Goal: Task Accomplishment & Management: Manage account settings

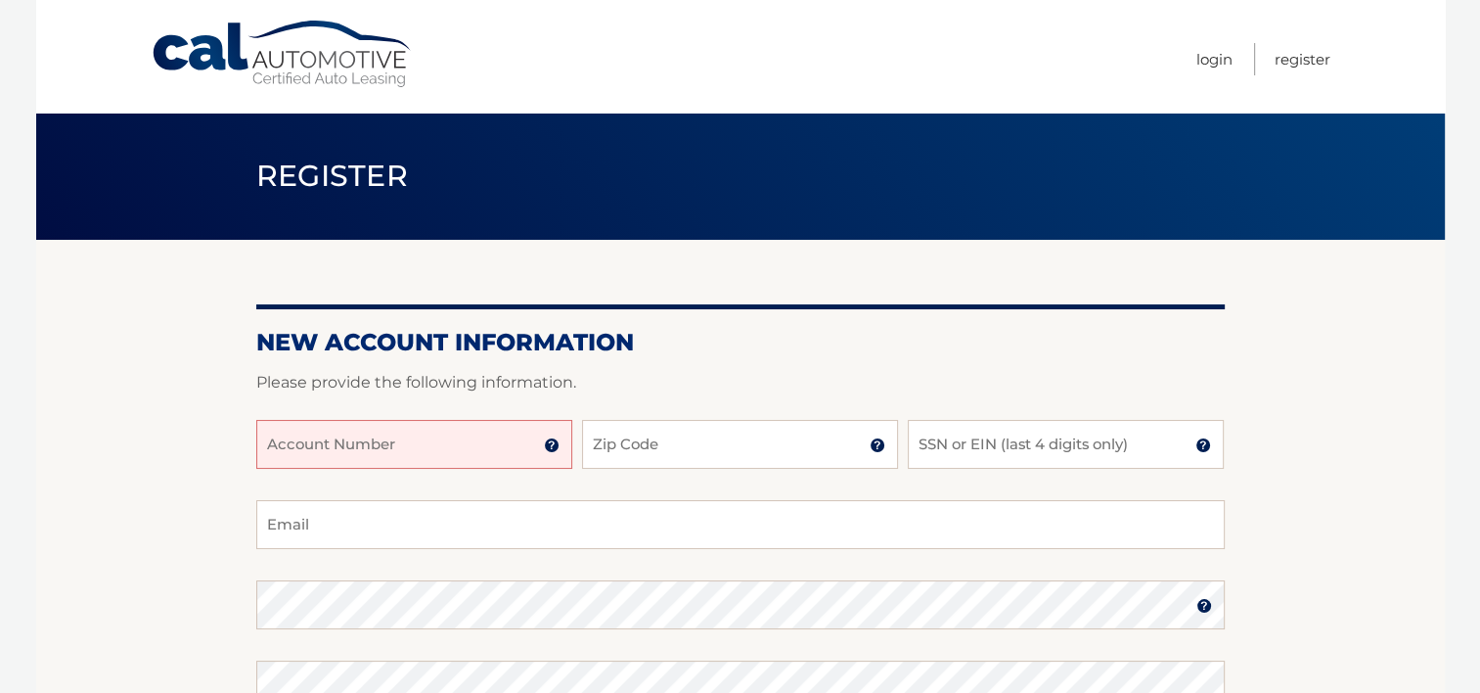
click at [434, 450] on input "Account Number" at bounding box center [414, 444] width 316 height 49
type input "44455994900"
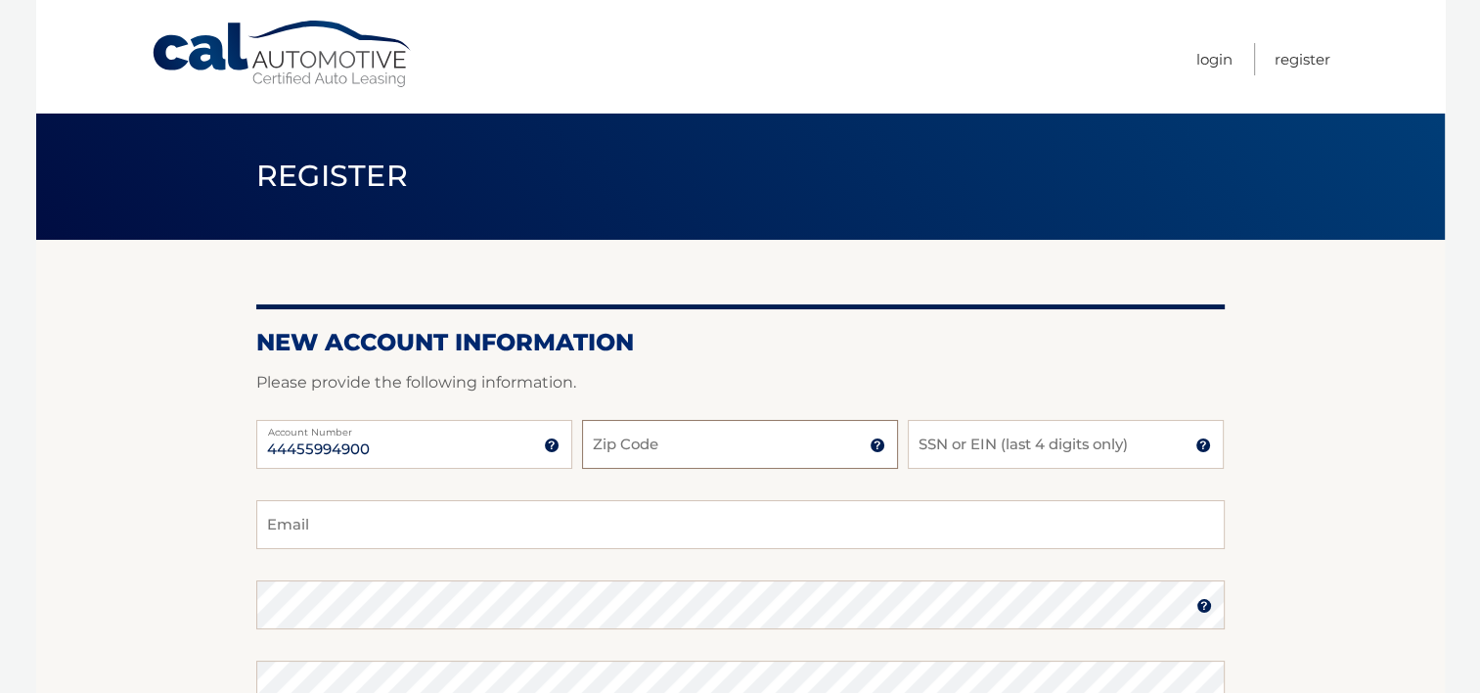
click at [660, 442] on input "Zip Code" at bounding box center [740, 444] width 316 height 49
type input "32904"
drag, startPoint x: 986, startPoint y: 442, endPoint x: 1001, endPoint y: 435, distance: 16.2
click at [986, 442] on input "SSN or EIN (last 4 digits only)" at bounding box center [1066, 444] width 316 height 49
type input "5314"
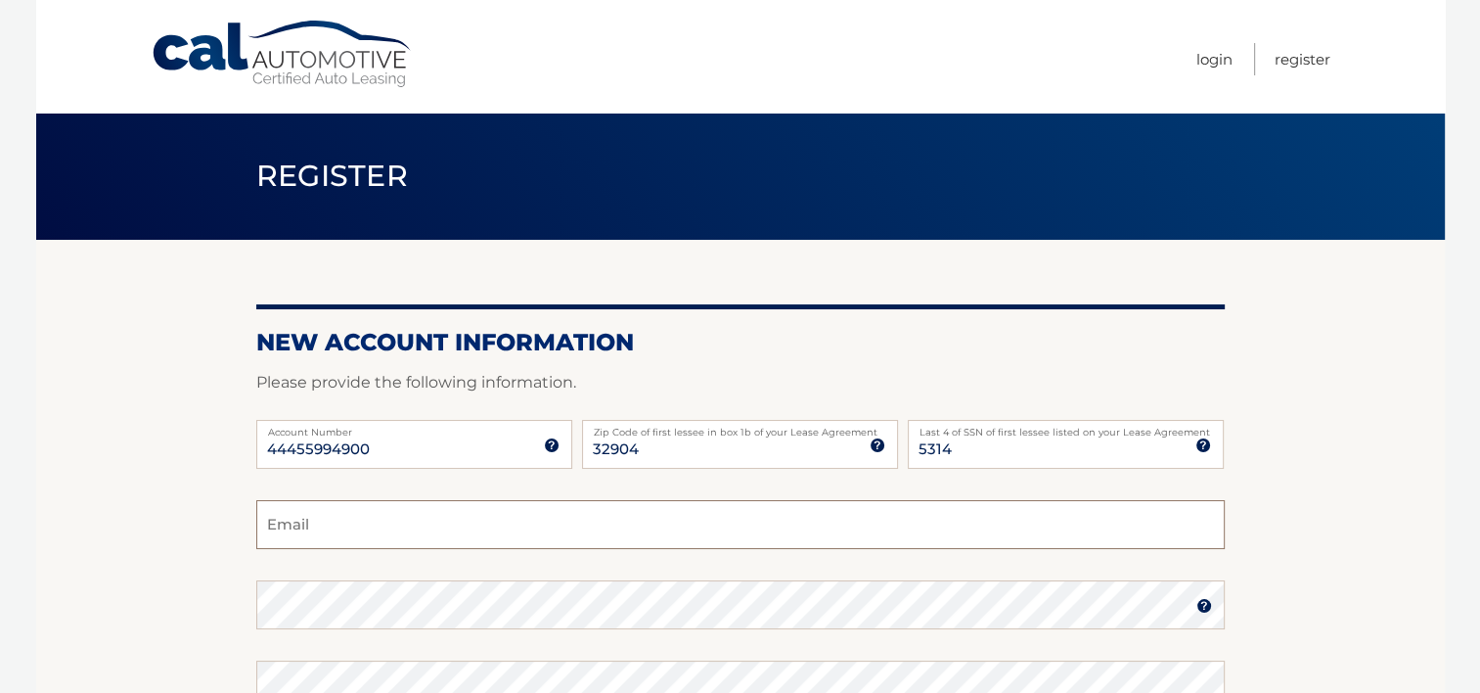
click at [376, 527] on input "Email" at bounding box center [740, 524] width 969 height 49
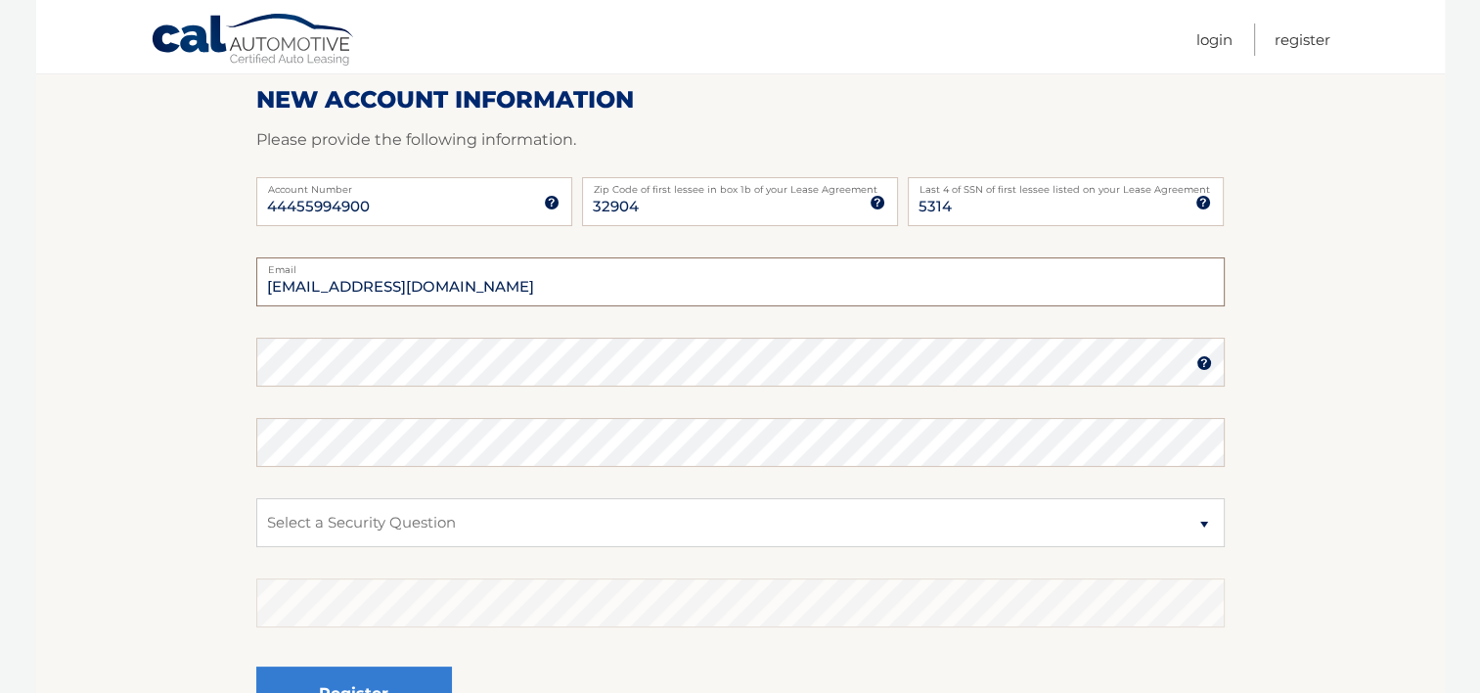
scroll to position [293, 0]
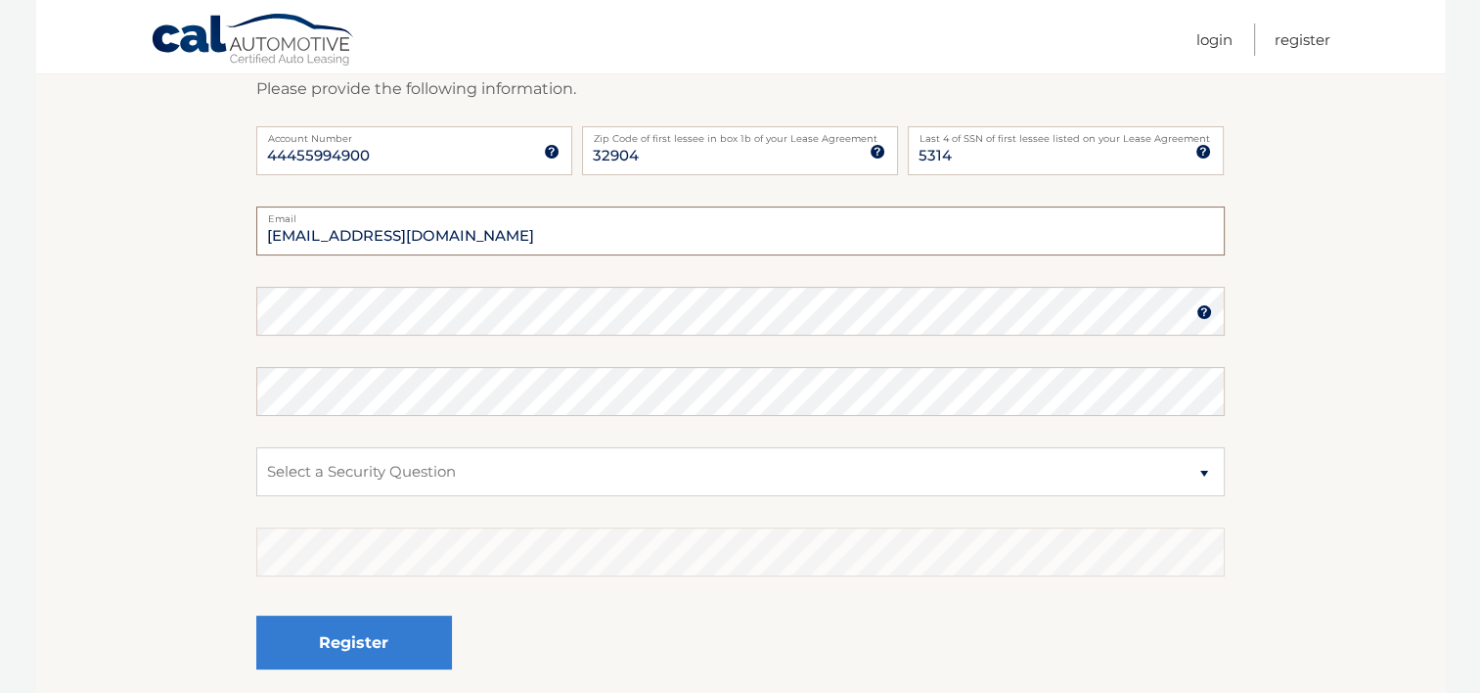
type input "jtfacts68@gmail.com"
click at [3, 399] on html "Cal Automotive Menu Login Register Register" at bounding box center [740, 53] width 1480 height 693
click at [1200, 470] on select "Select a Security Question What was the name of your elementary school? What is…" at bounding box center [740, 471] width 969 height 49
select select "2"
click at [256, 447] on select "Select a Security Question What was the name of your elementary school? What is…" at bounding box center [740, 471] width 969 height 49
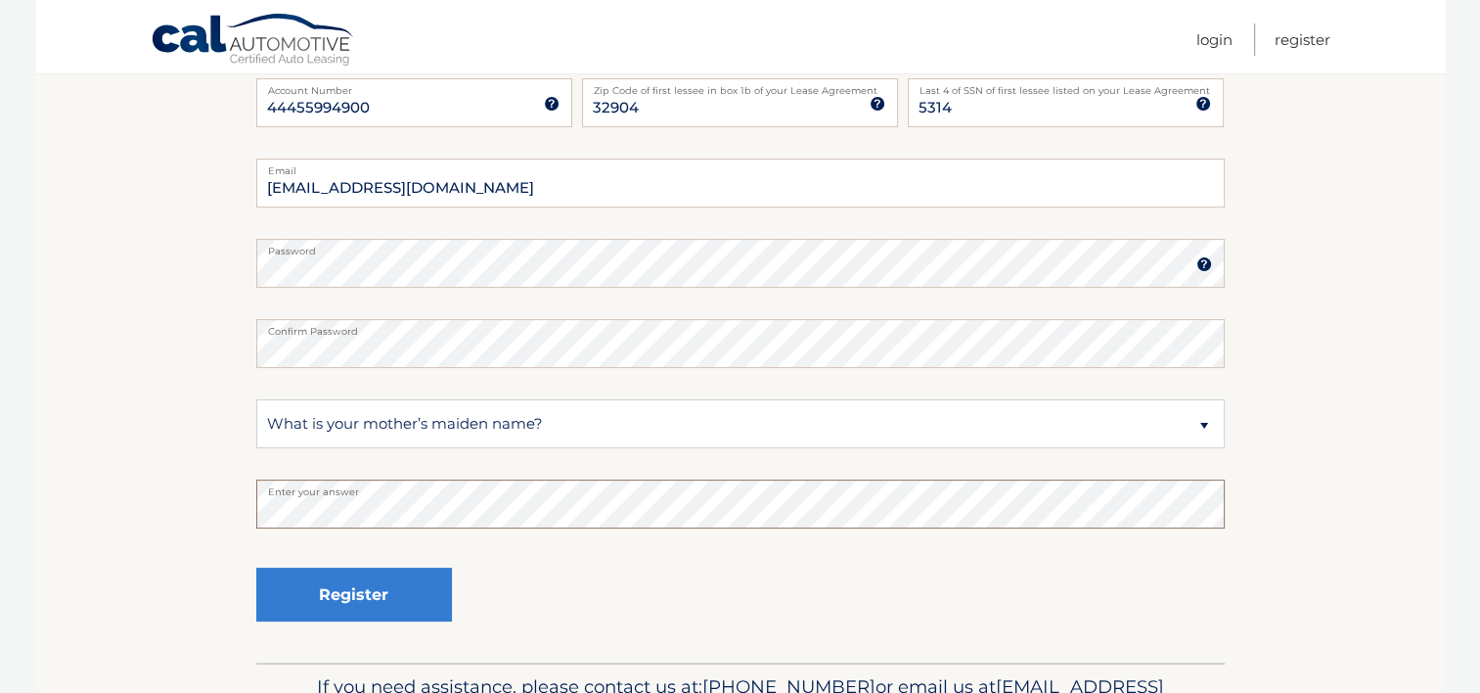
scroll to position [391, 0]
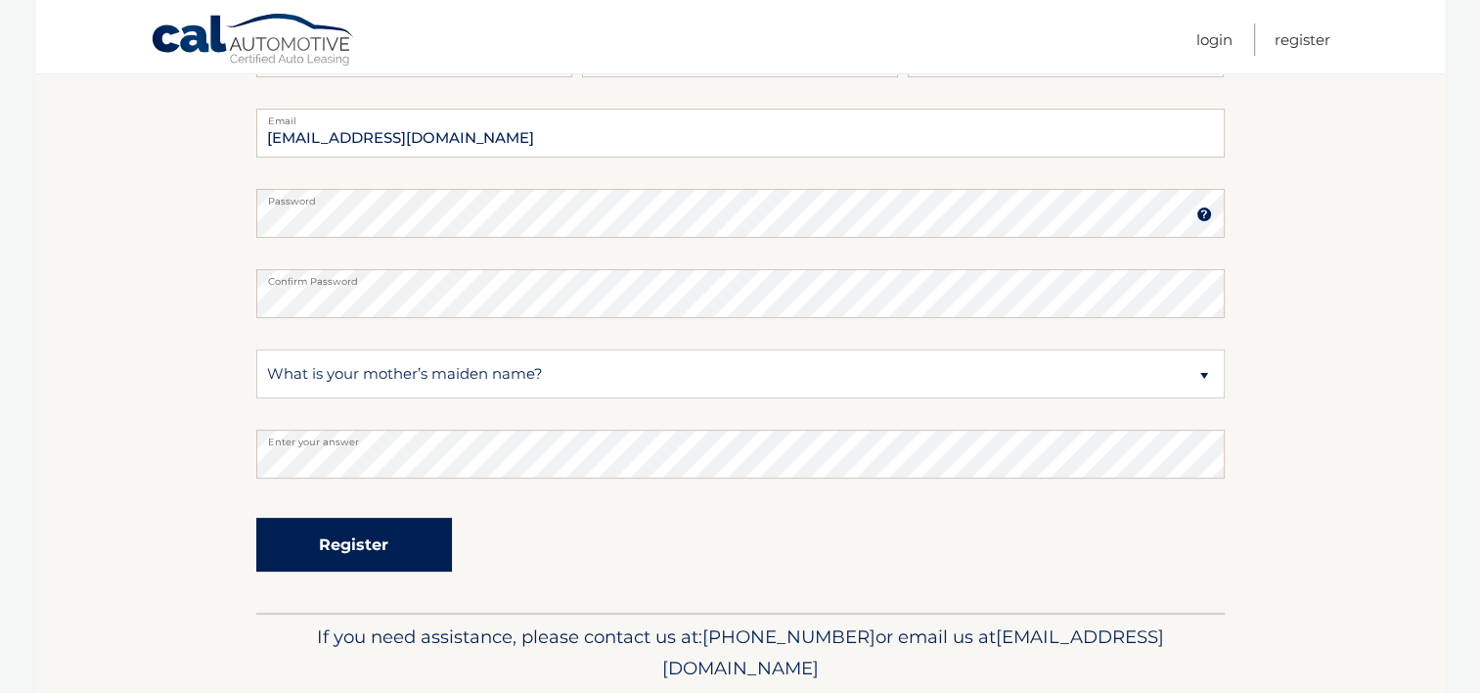
click at [348, 555] on button "Register" at bounding box center [354, 545] width 196 height 54
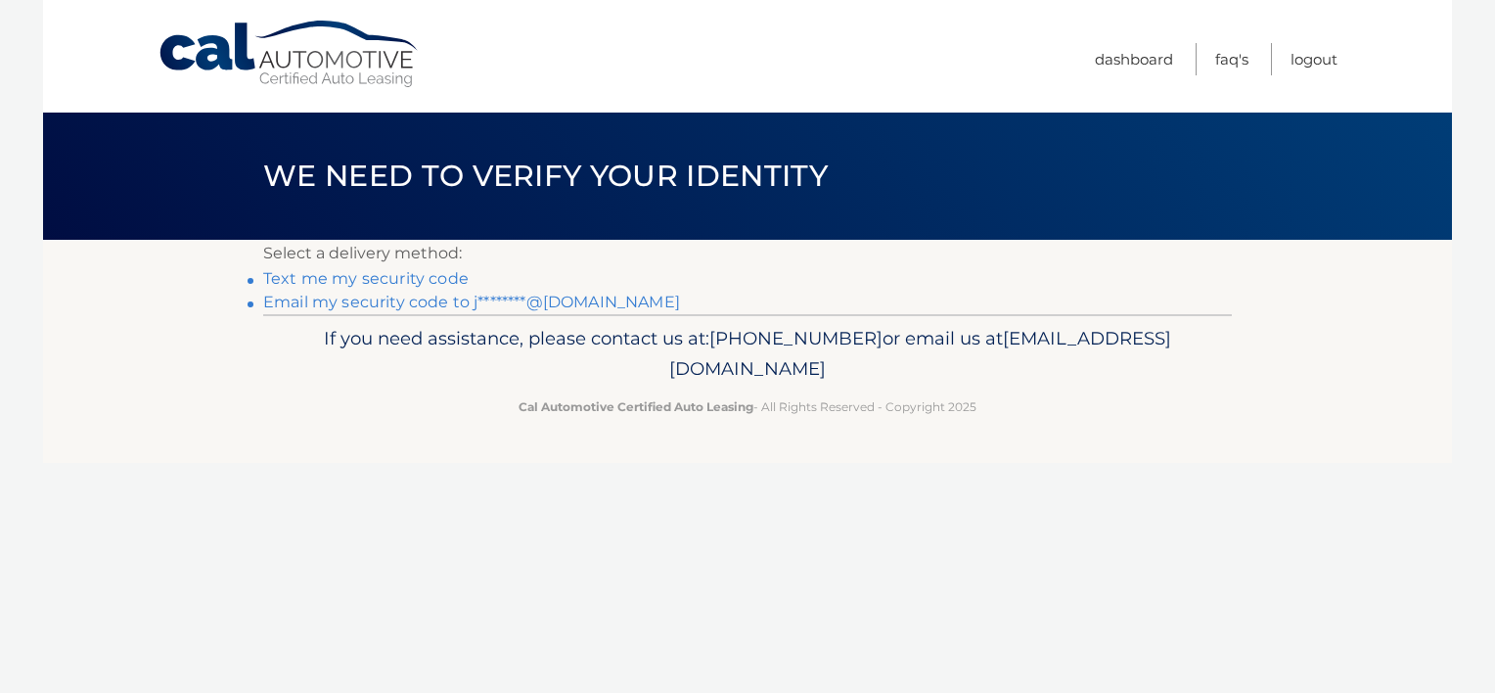
click at [338, 277] on link "Text me my security code" at bounding box center [365, 278] width 205 height 19
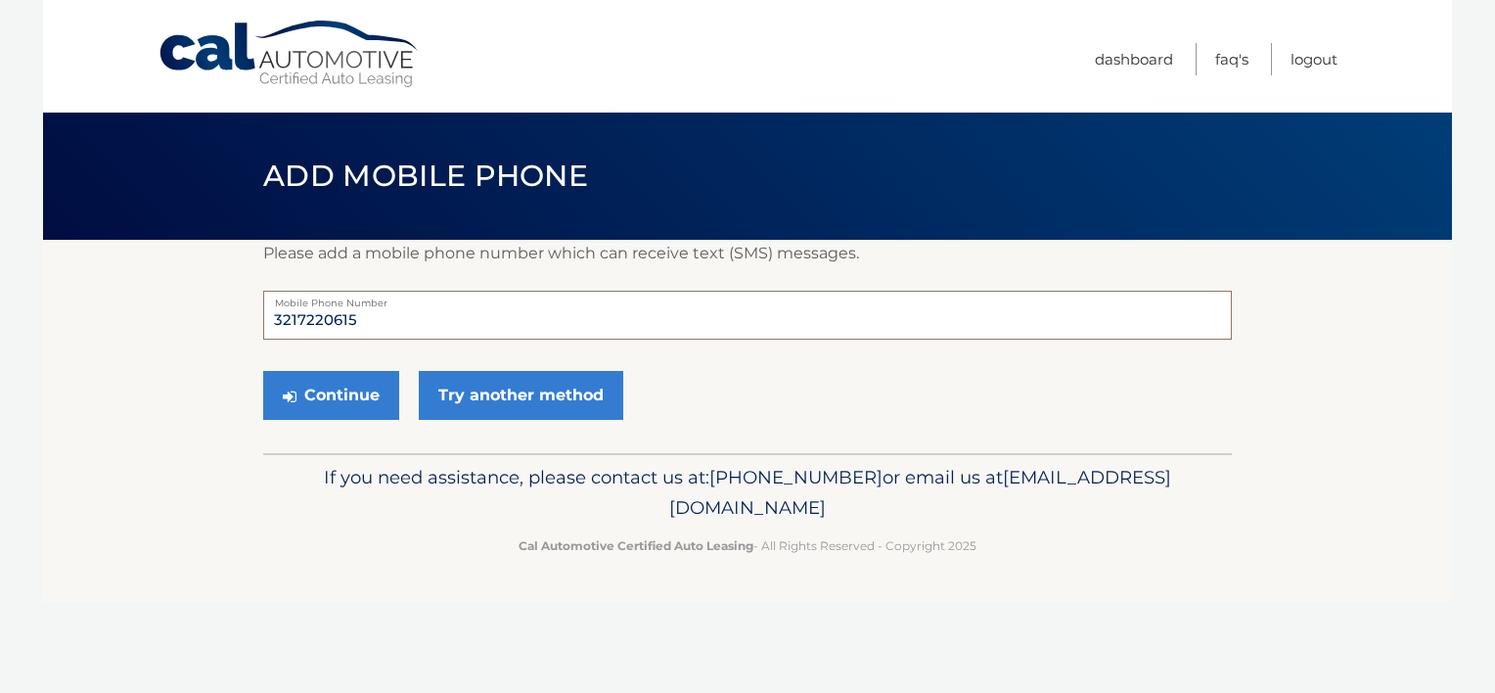
click at [412, 325] on input "3217220615" at bounding box center [747, 315] width 969 height 49
type input "3216342469"
click at [331, 400] on button "Continue" at bounding box center [331, 395] width 136 height 49
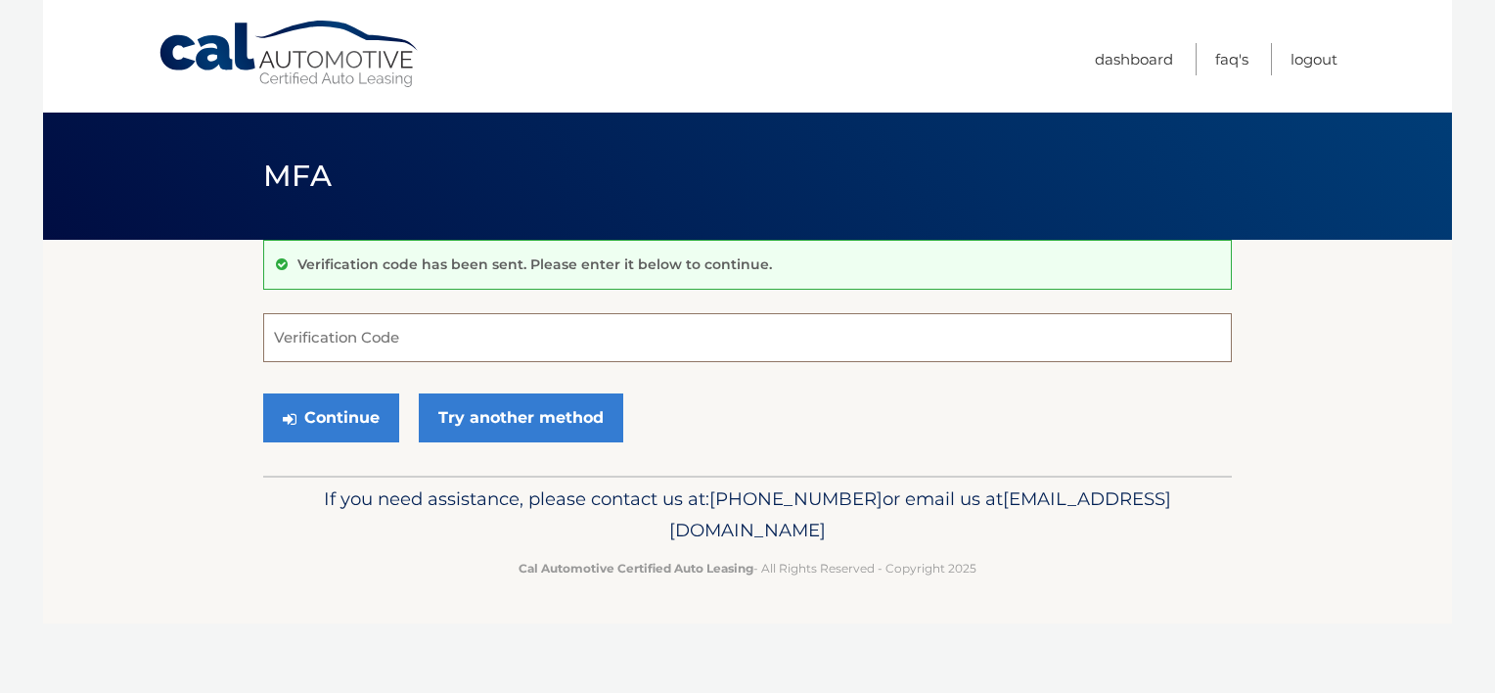
click at [319, 330] on input "Verification Code" at bounding box center [747, 337] width 969 height 49
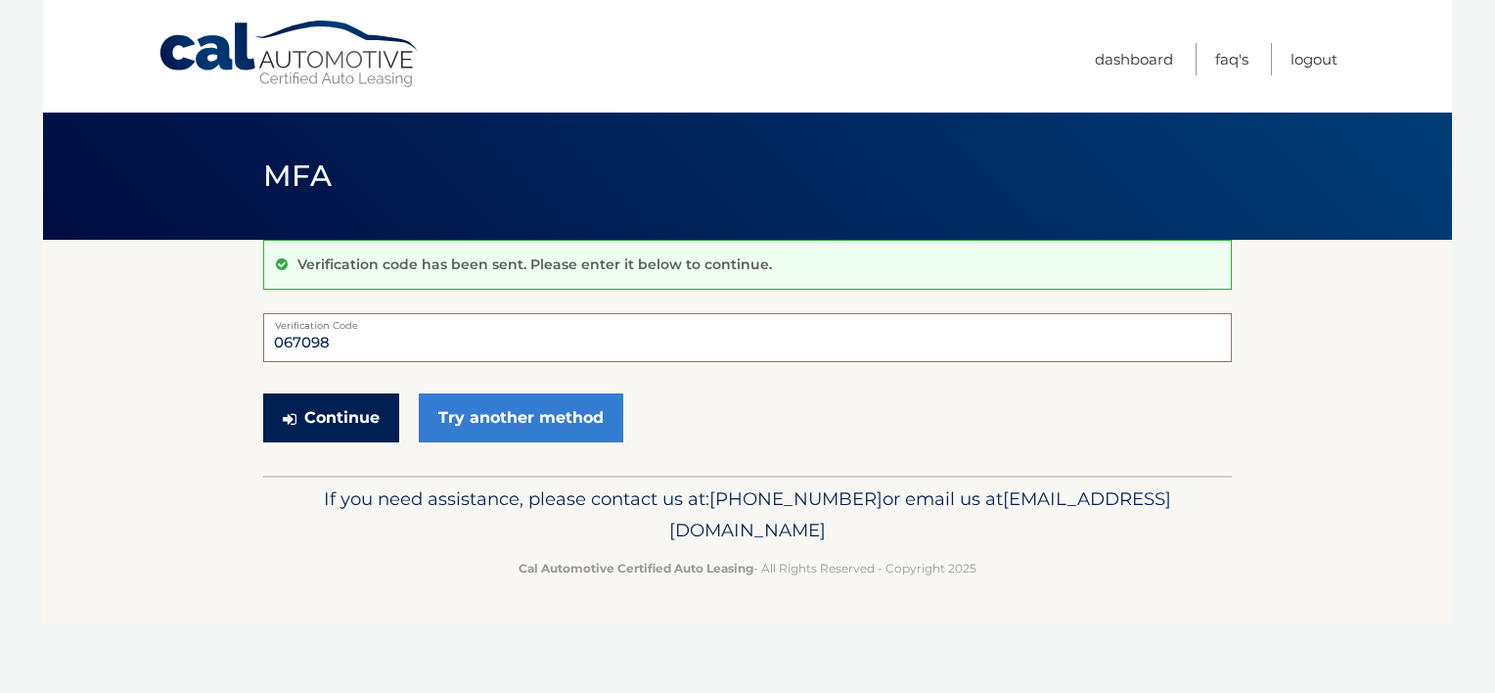
type input "067098"
click at [322, 416] on button "Continue" at bounding box center [331, 417] width 136 height 49
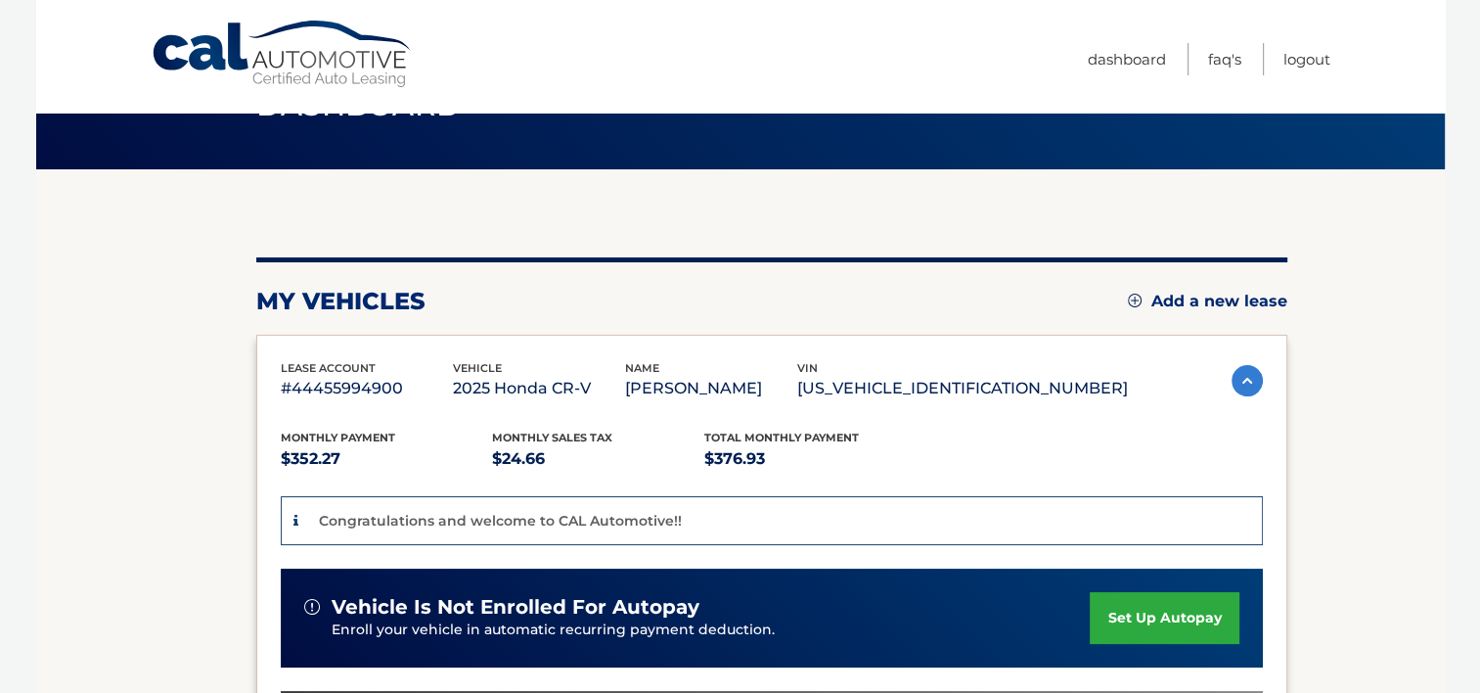
scroll to position [196, 0]
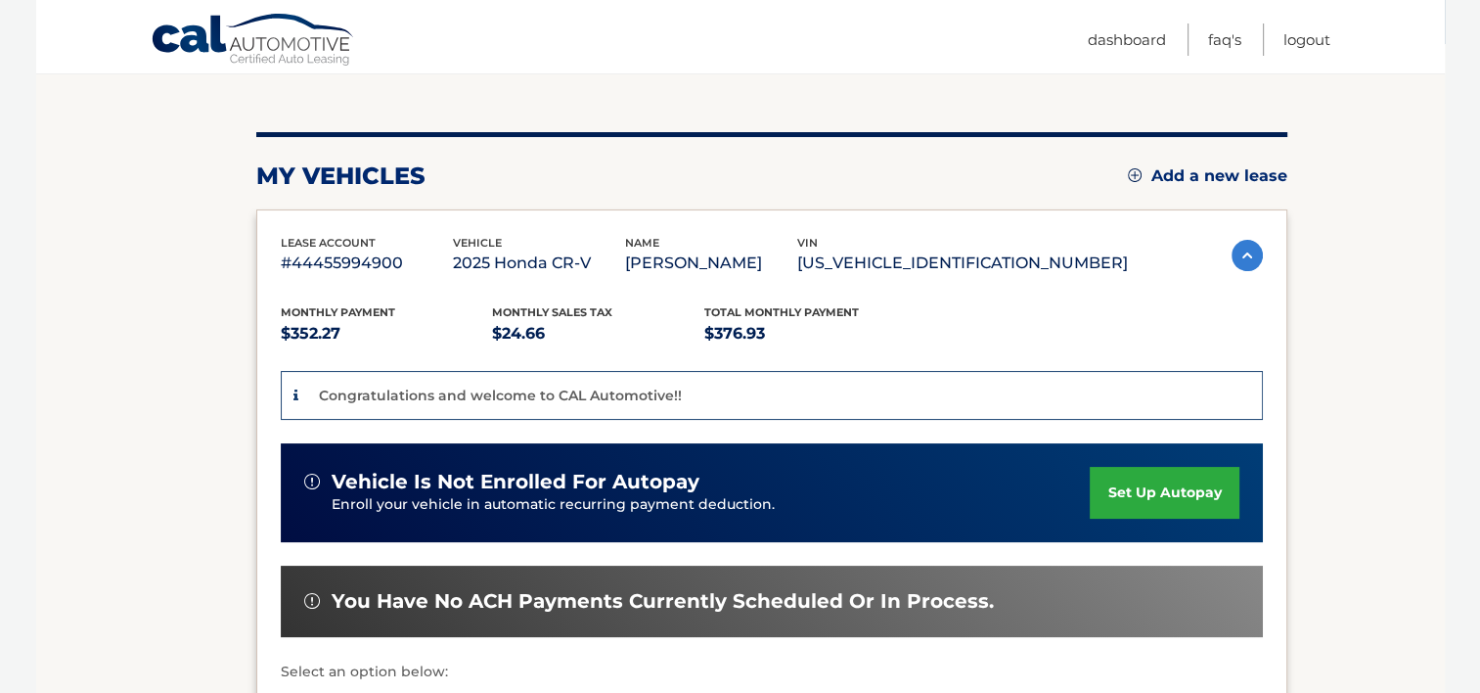
click at [1154, 490] on link "set up autopay" at bounding box center [1164, 493] width 149 height 52
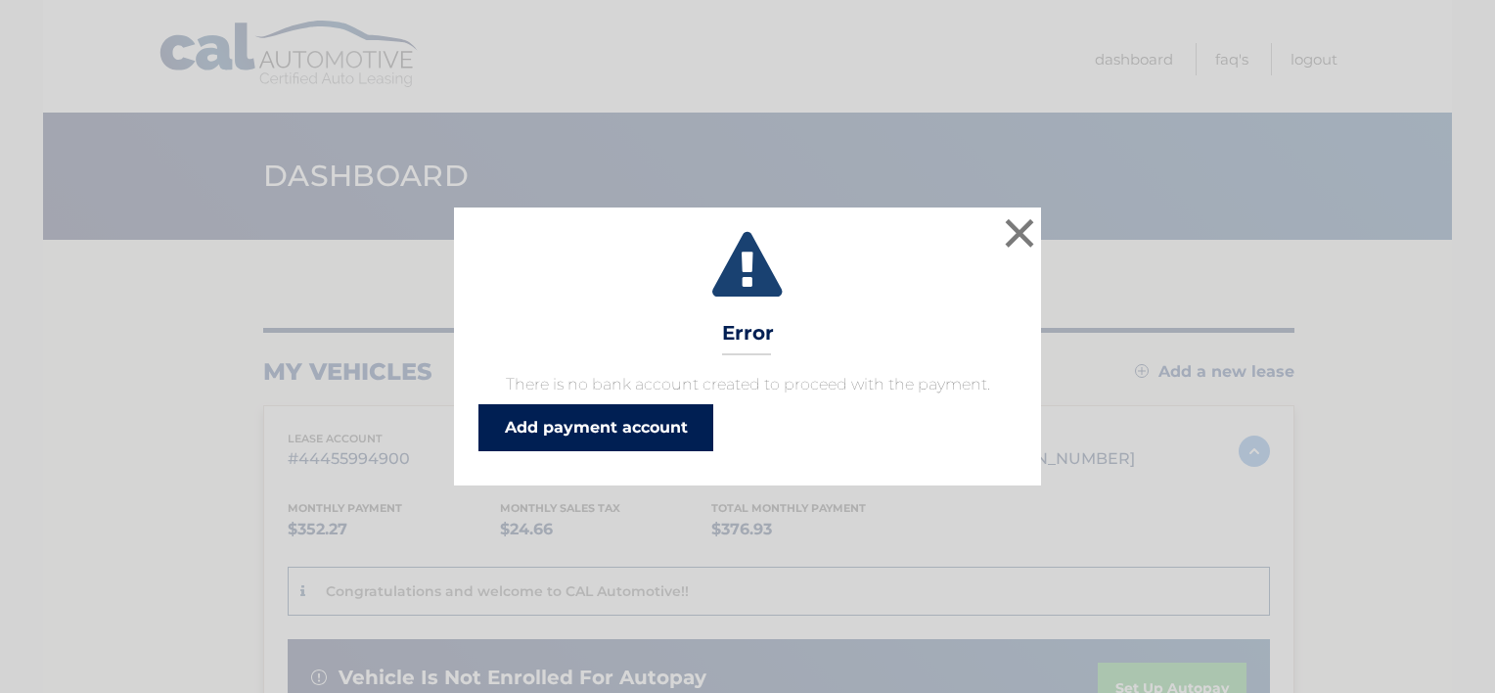
click at [590, 430] on link "Add payment account" at bounding box center [595, 427] width 235 height 47
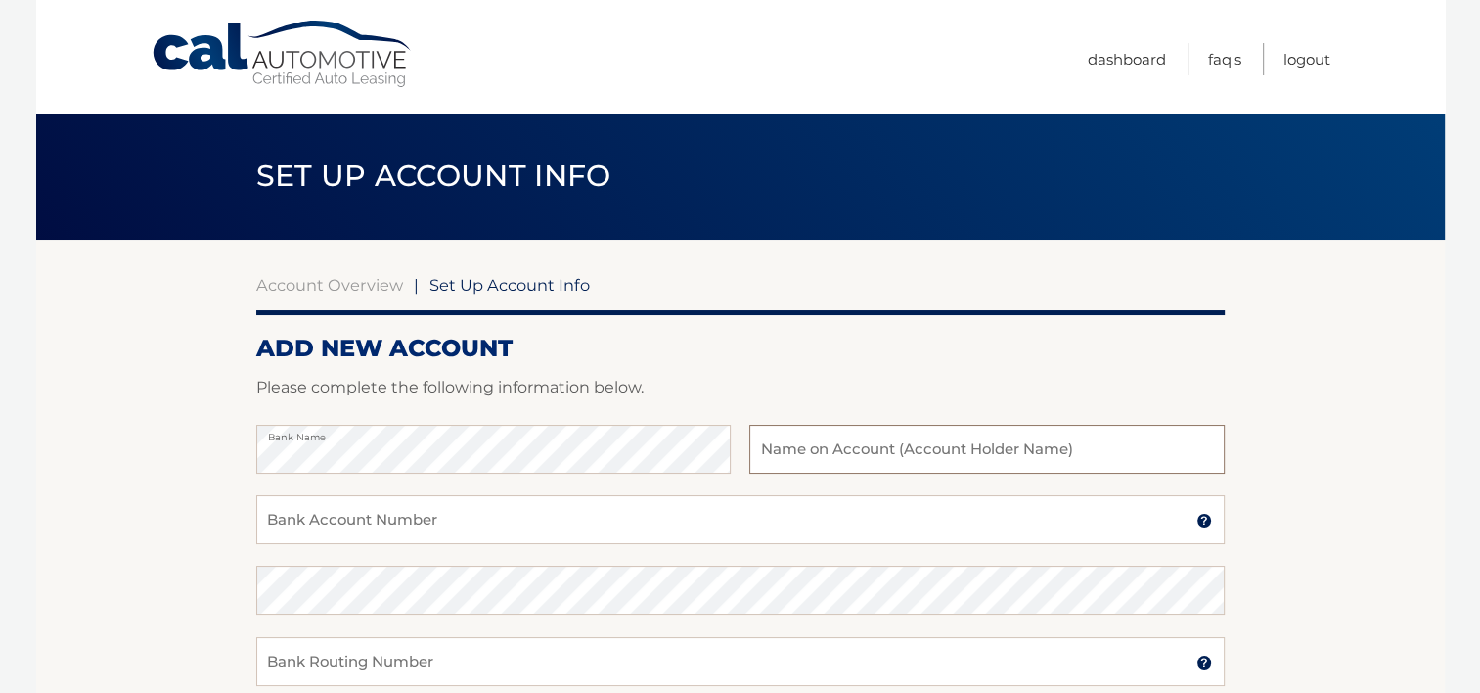
click at [844, 449] on input "text" at bounding box center [986, 449] width 474 height 49
type input "[PERSON_NAME]"
click at [461, 512] on input "Bank Account Number" at bounding box center [740, 519] width 969 height 49
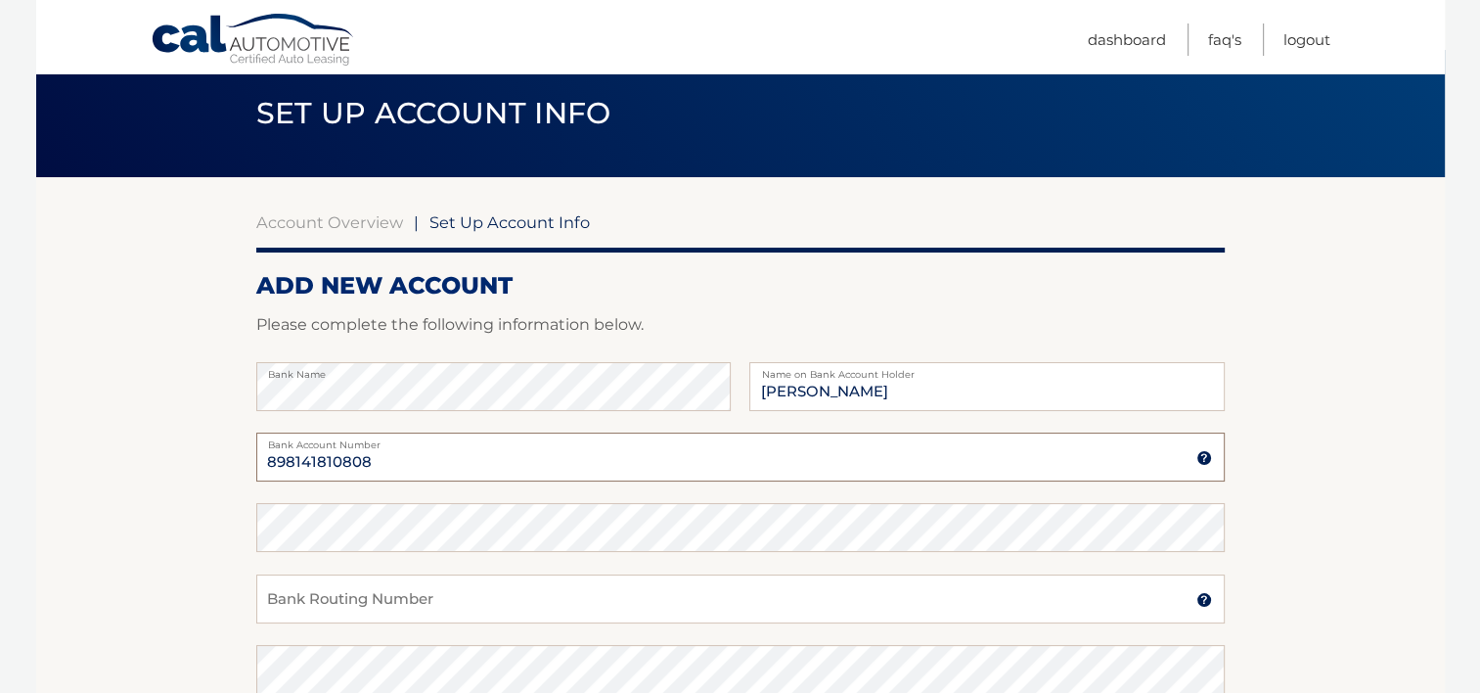
scroll to position [98, 0]
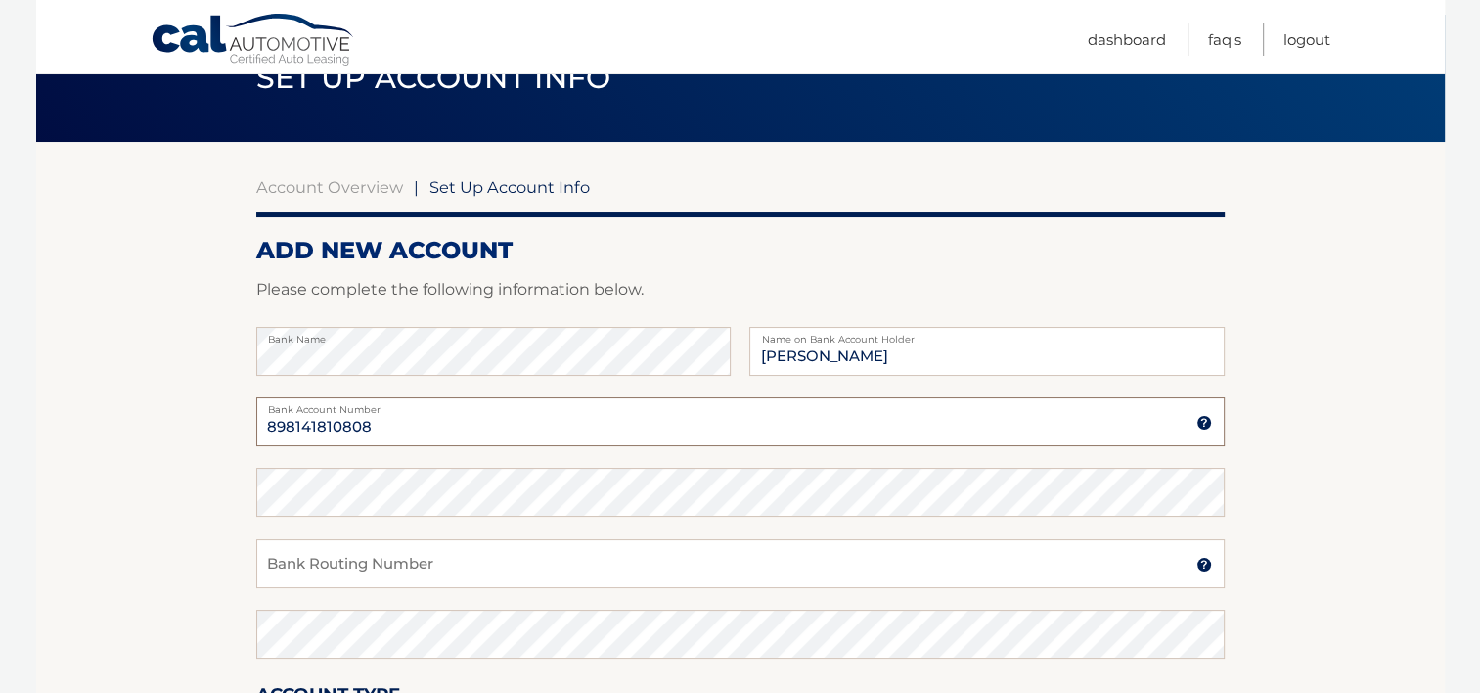
type input "898141810808"
click at [461, 567] on input "Bank Routing Number" at bounding box center [740, 563] width 969 height 49
type input "063100277"
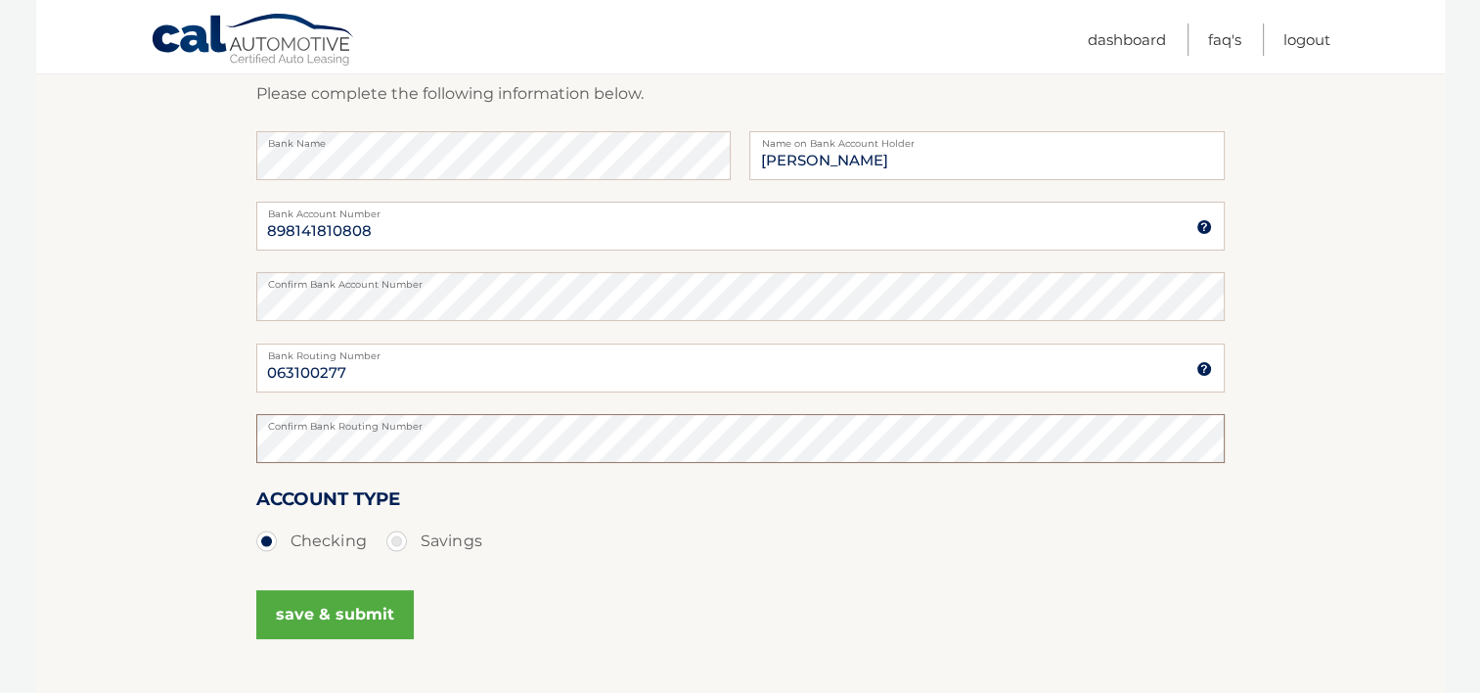
scroll to position [391, 0]
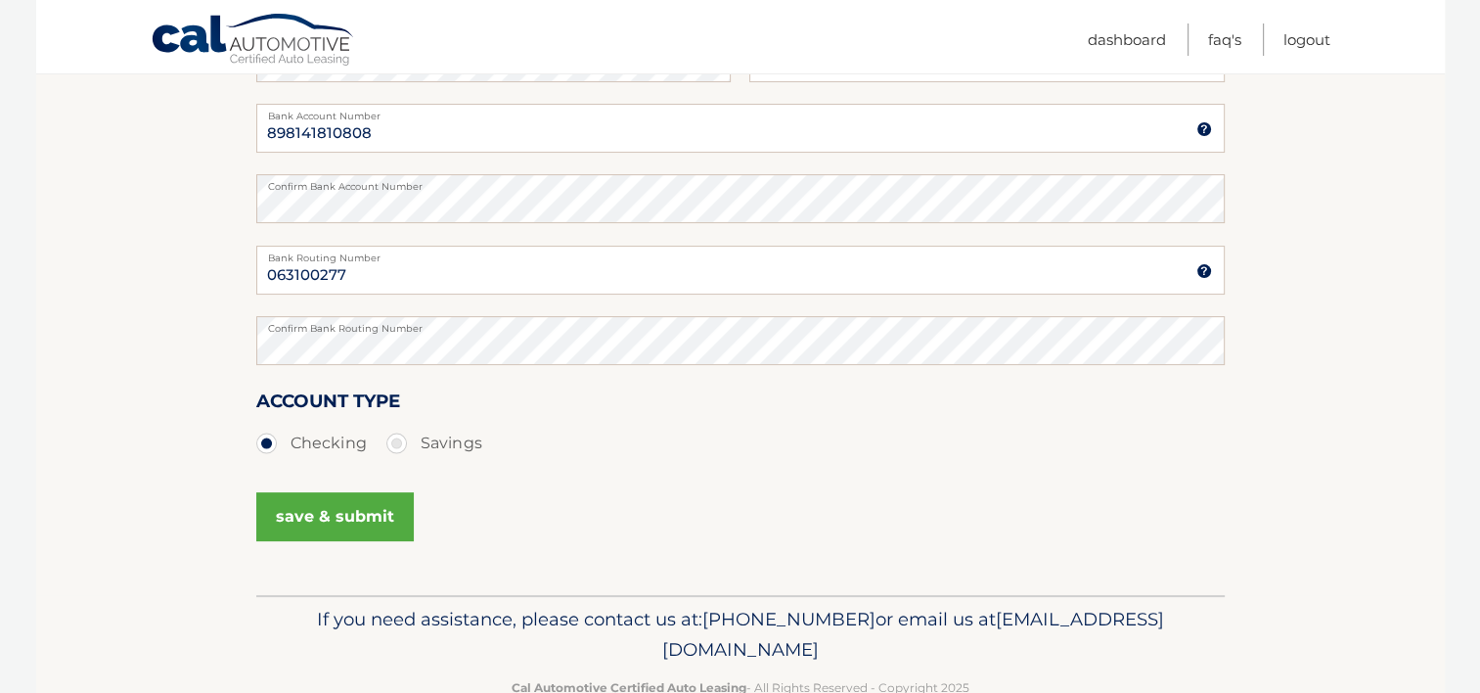
click at [315, 511] on button "save & submit" at bounding box center [335, 516] width 158 height 49
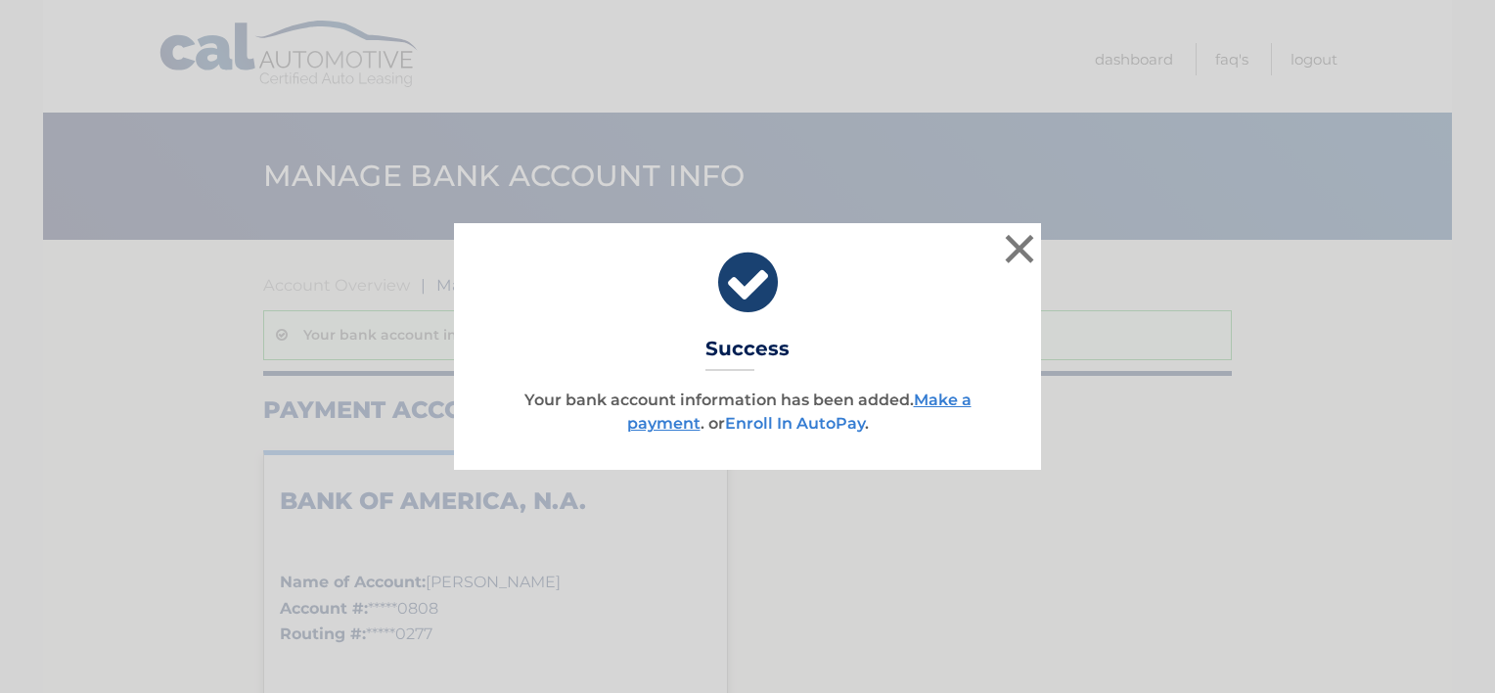
click at [782, 422] on link "Enroll In AutoPay" at bounding box center [795, 423] width 140 height 19
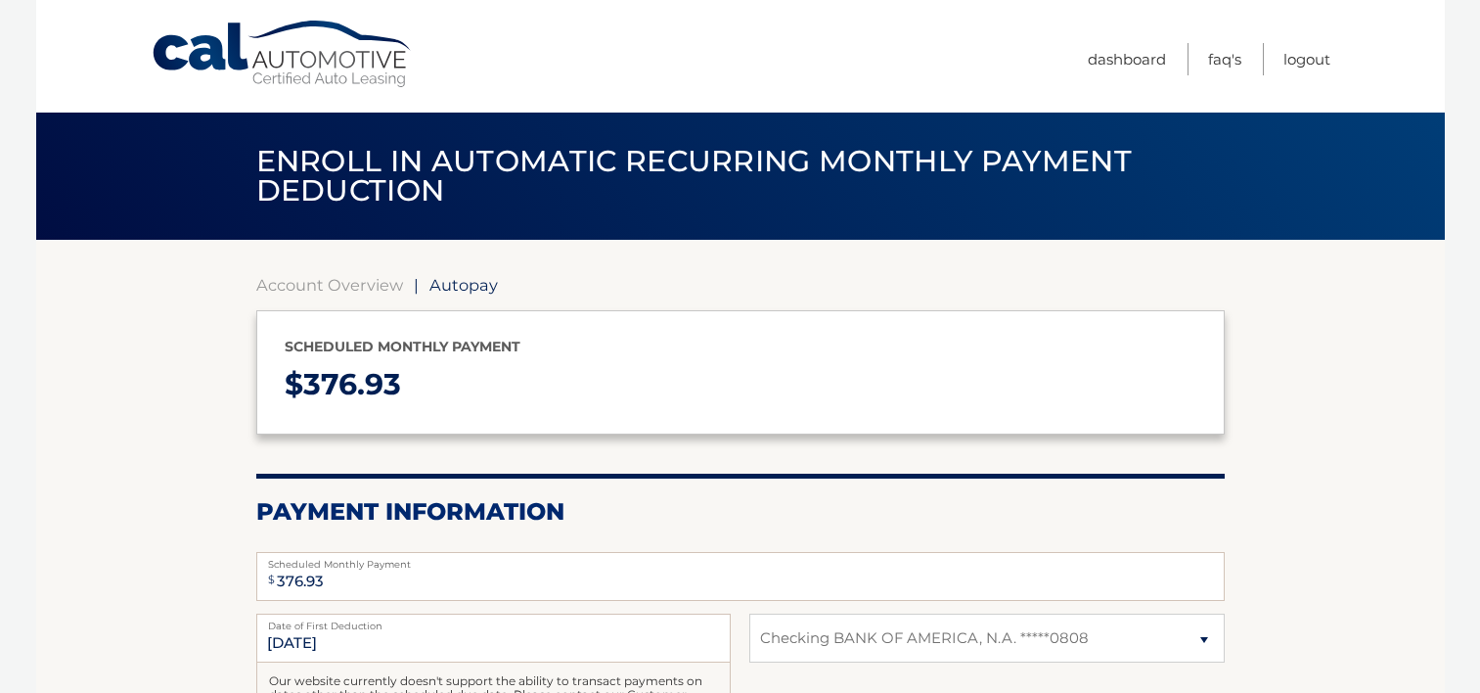
select select "MGQ5NDI2ZDEtYjljNC00ZTdiLTgxZDUtODk2N2VhYzJmOTIz"
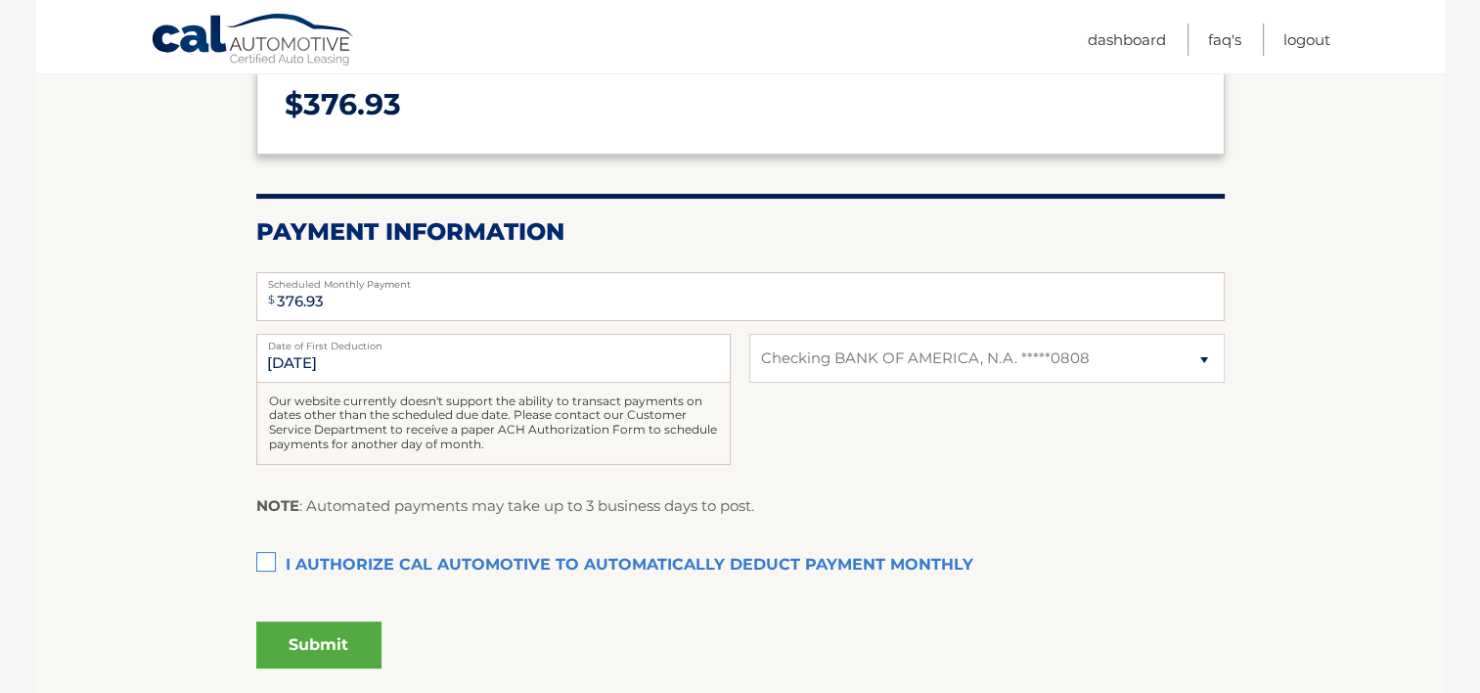
scroll to position [293, 0]
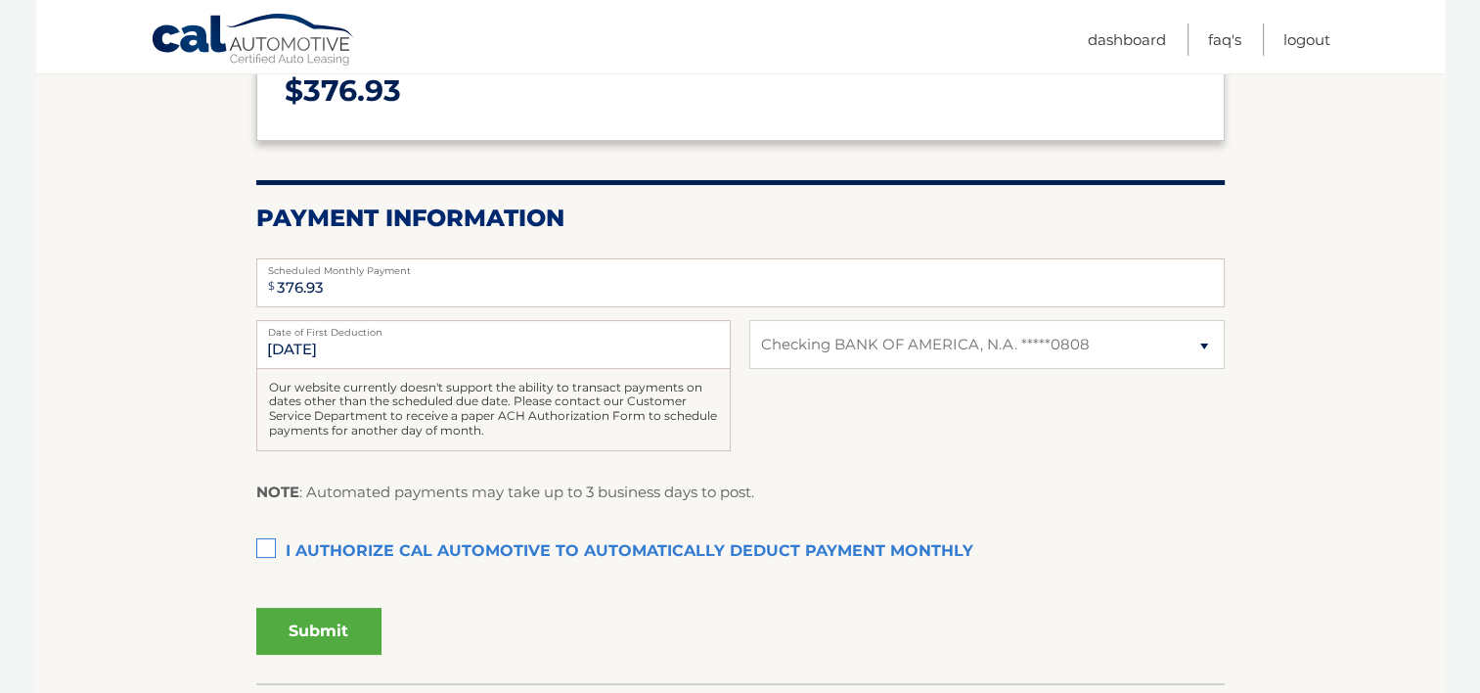
click at [262, 550] on label "I authorize cal automotive to automatically deduct payment monthly This checkbo…" at bounding box center [740, 551] width 969 height 39
click at [0, 0] on input "I authorize cal automotive to automatically deduct payment monthly This checkbo…" at bounding box center [0, 0] width 0 height 0
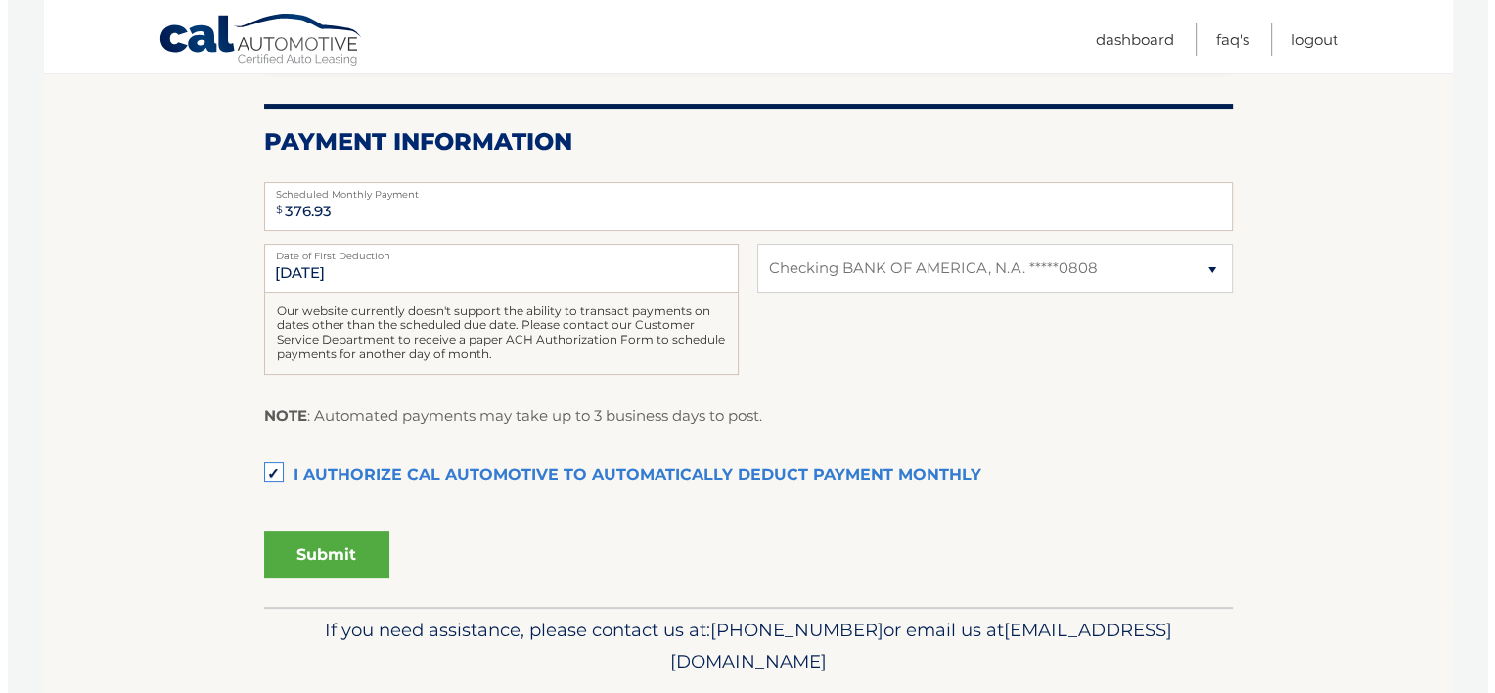
scroll to position [391, 0]
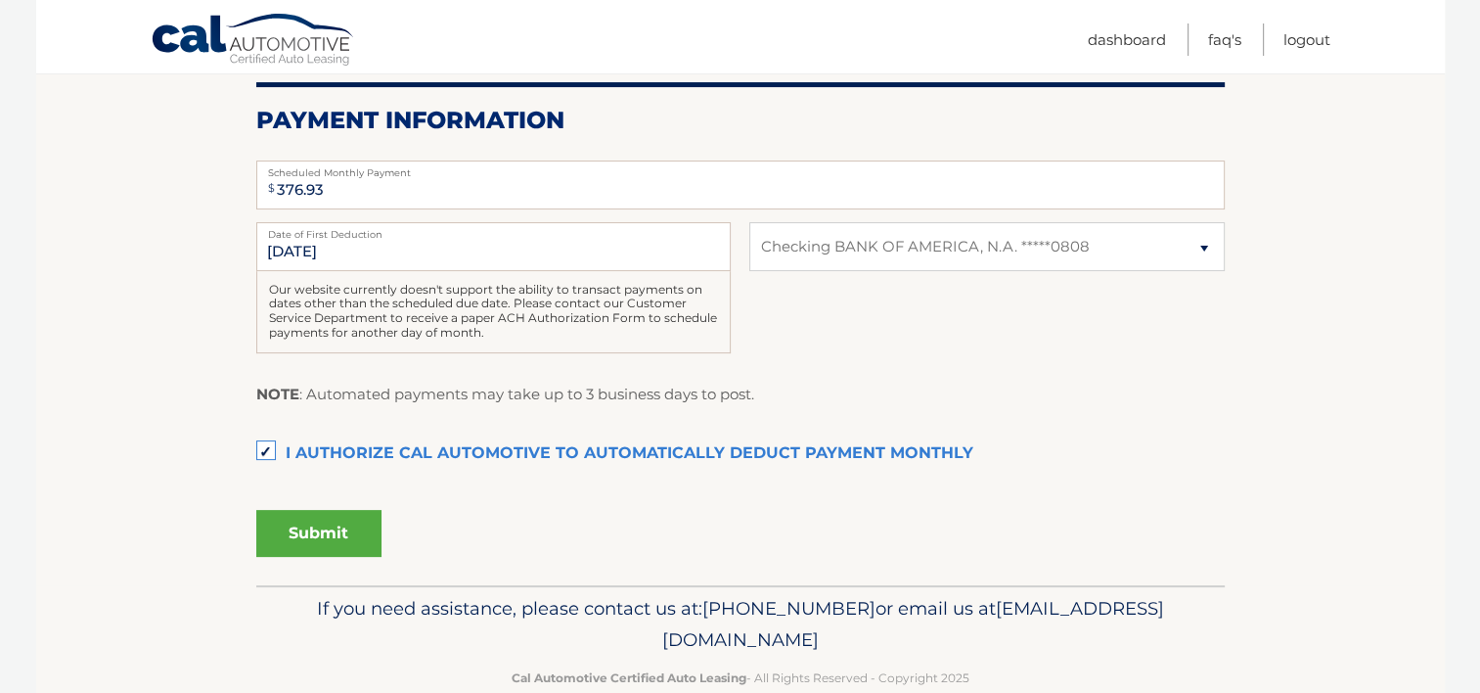
click at [318, 529] on button "Submit" at bounding box center [318, 533] width 125 height 47
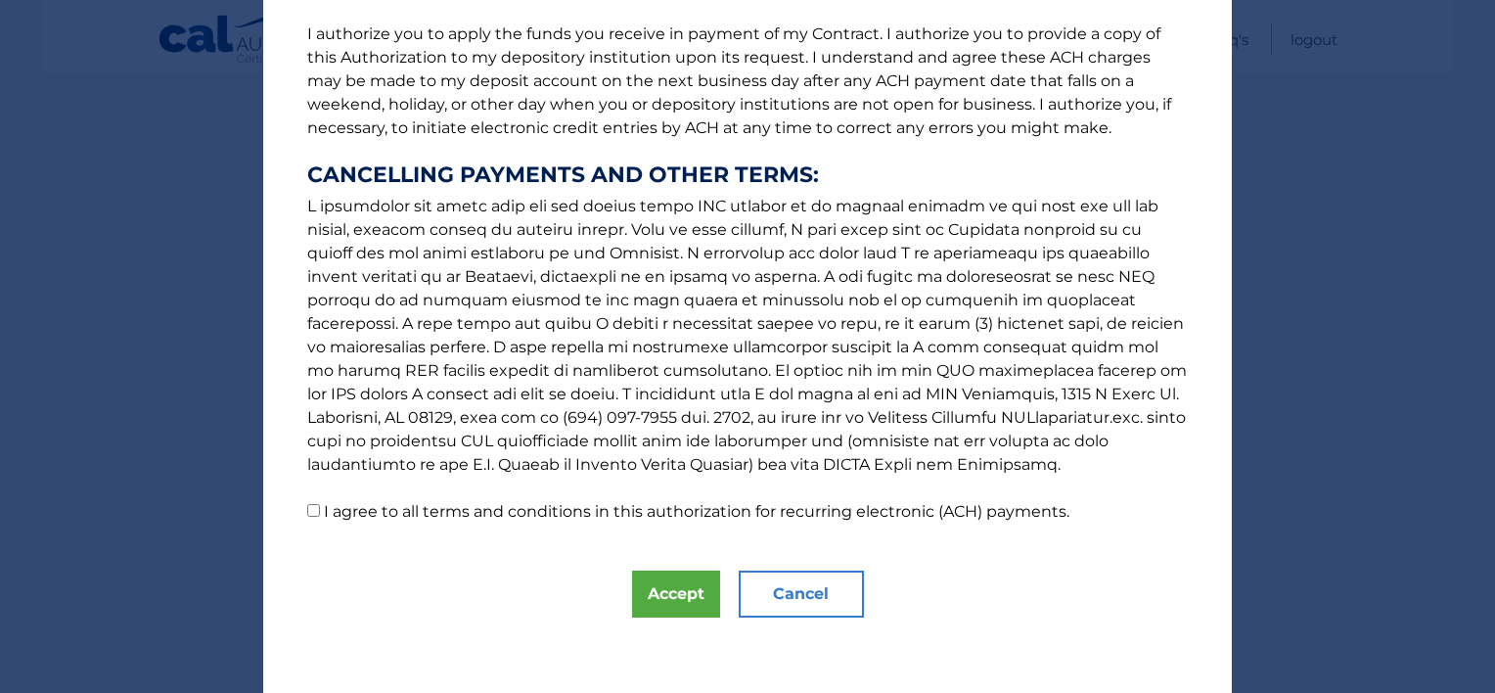
scroll to position [254, 0]
click at [307, 509] on input "I agree to all terms and conditions in this authorization for recurring electro…" at bounding box center [313, 508] width 13 height 13
checkbox input "true"
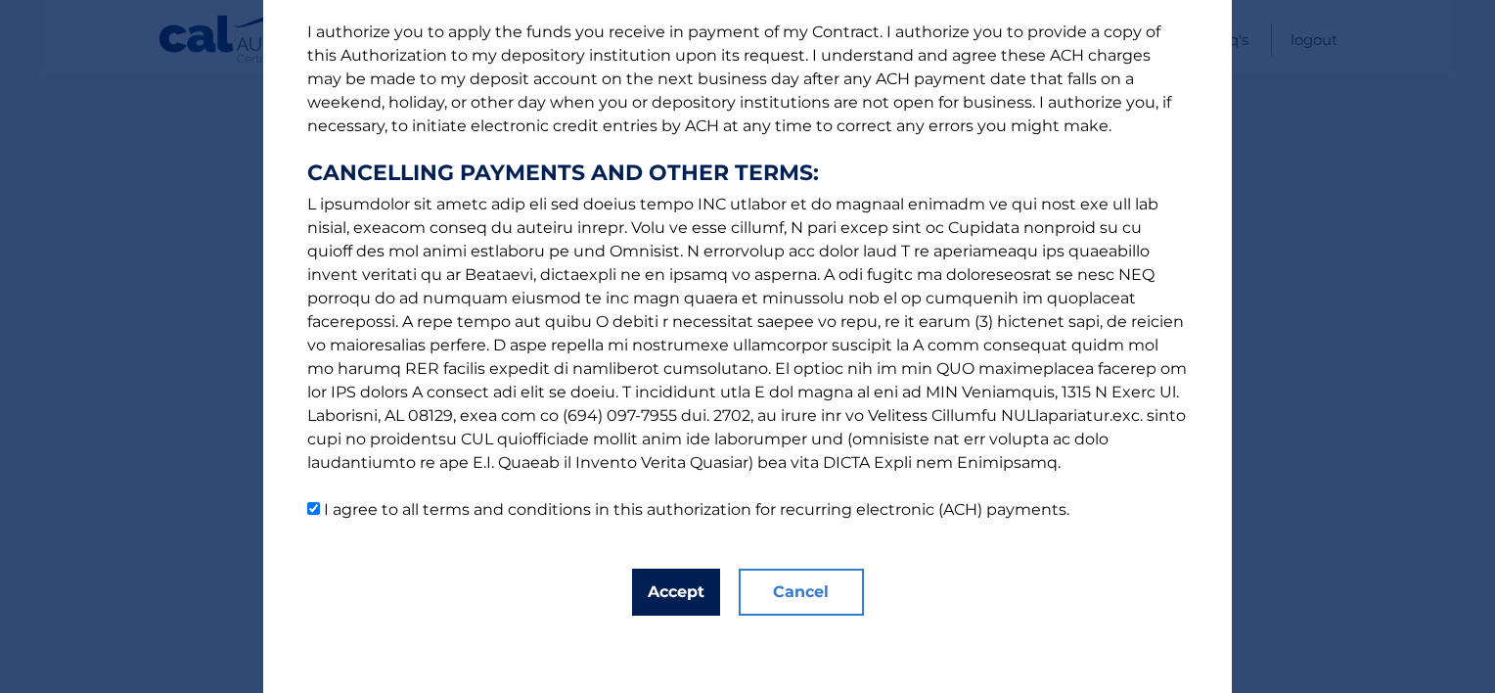
click at [665, 597] on button "Accept" at bounding box center [676, 591] width 88 height 47
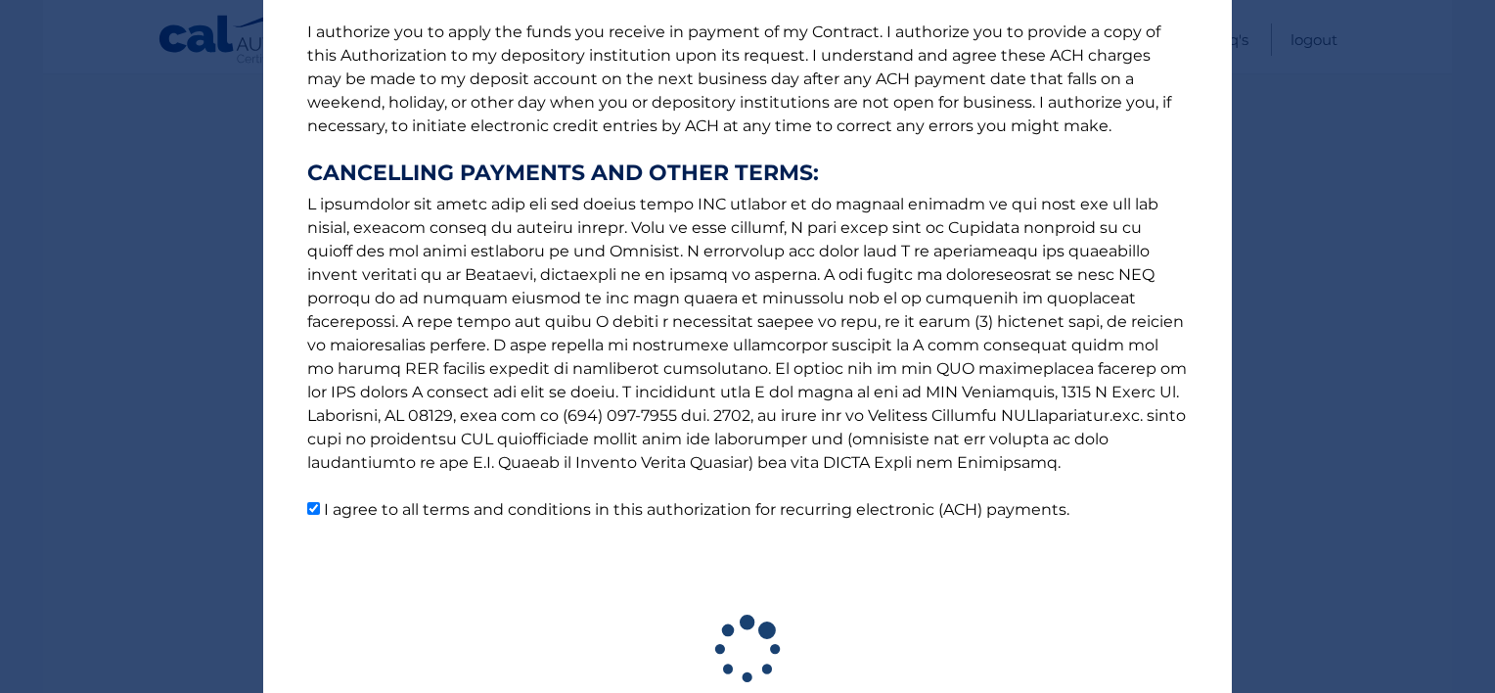
scroll to position [376, 0]
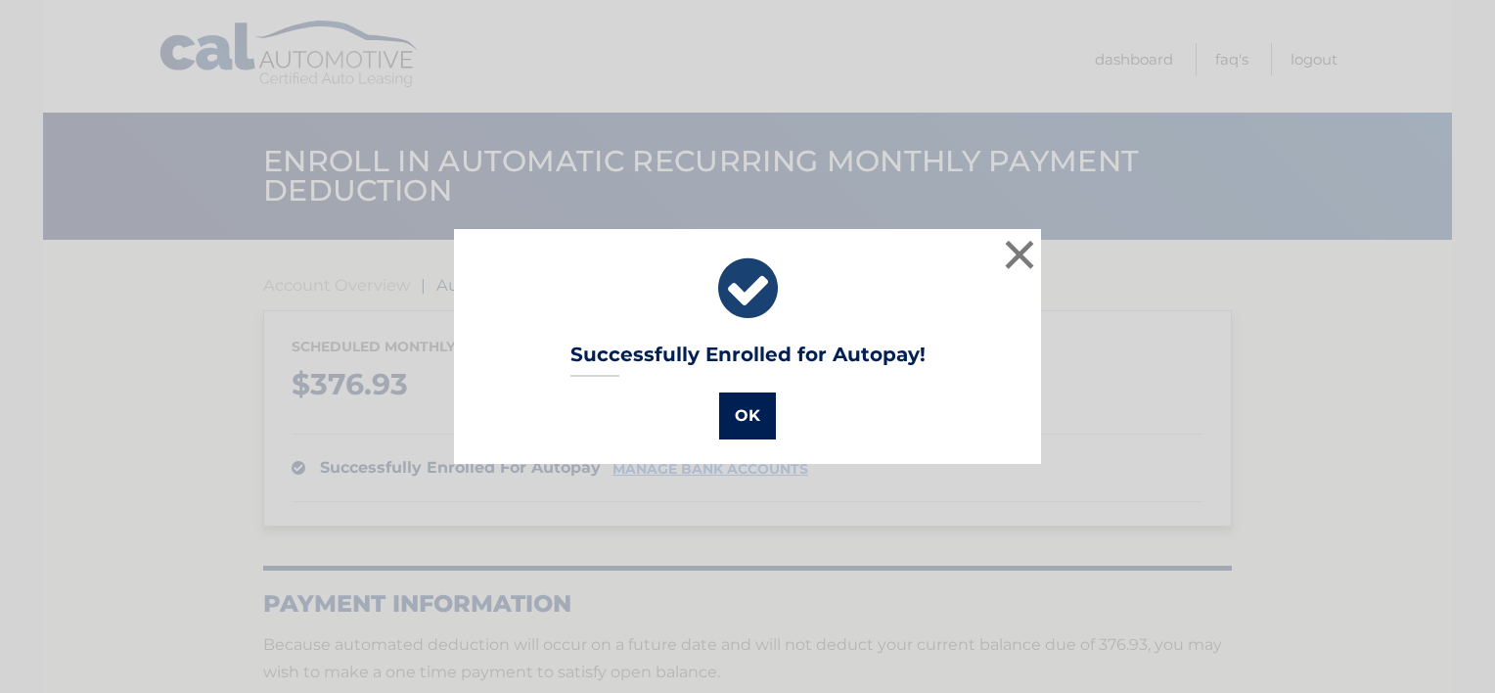
click at [732, 412] on button "OK" at bounding box center [747, 415] width 57 height 47
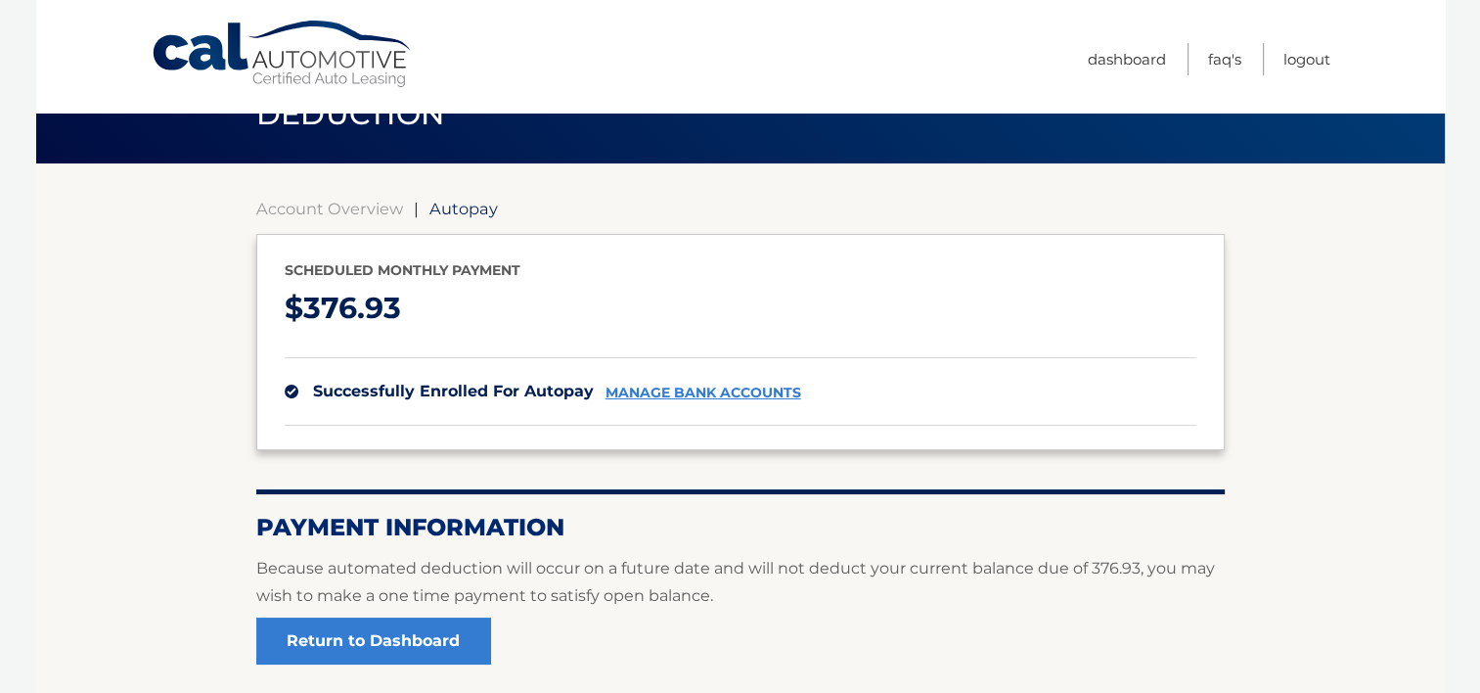
scroll to position [98, 0]
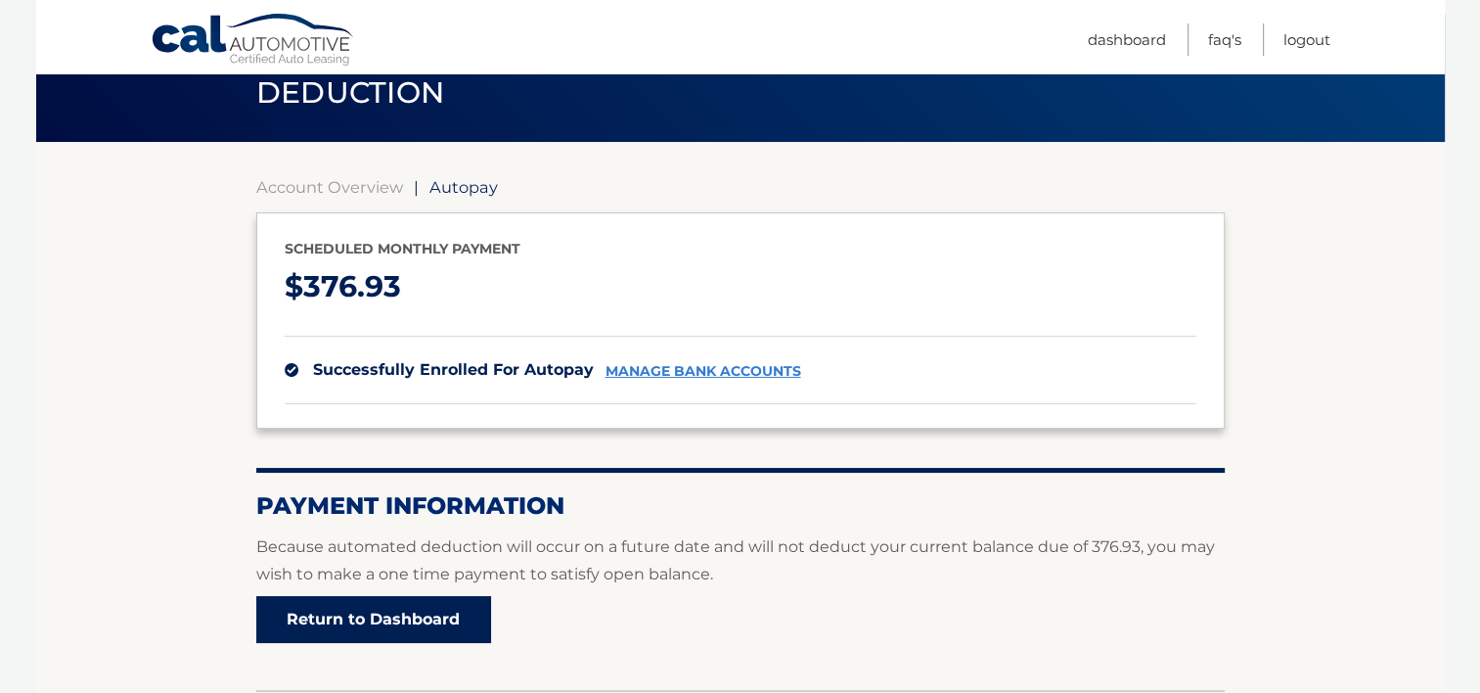
click at [369, 625] on link "Return to Dashboard" at bounding box center [373, 619] width 235 height 47
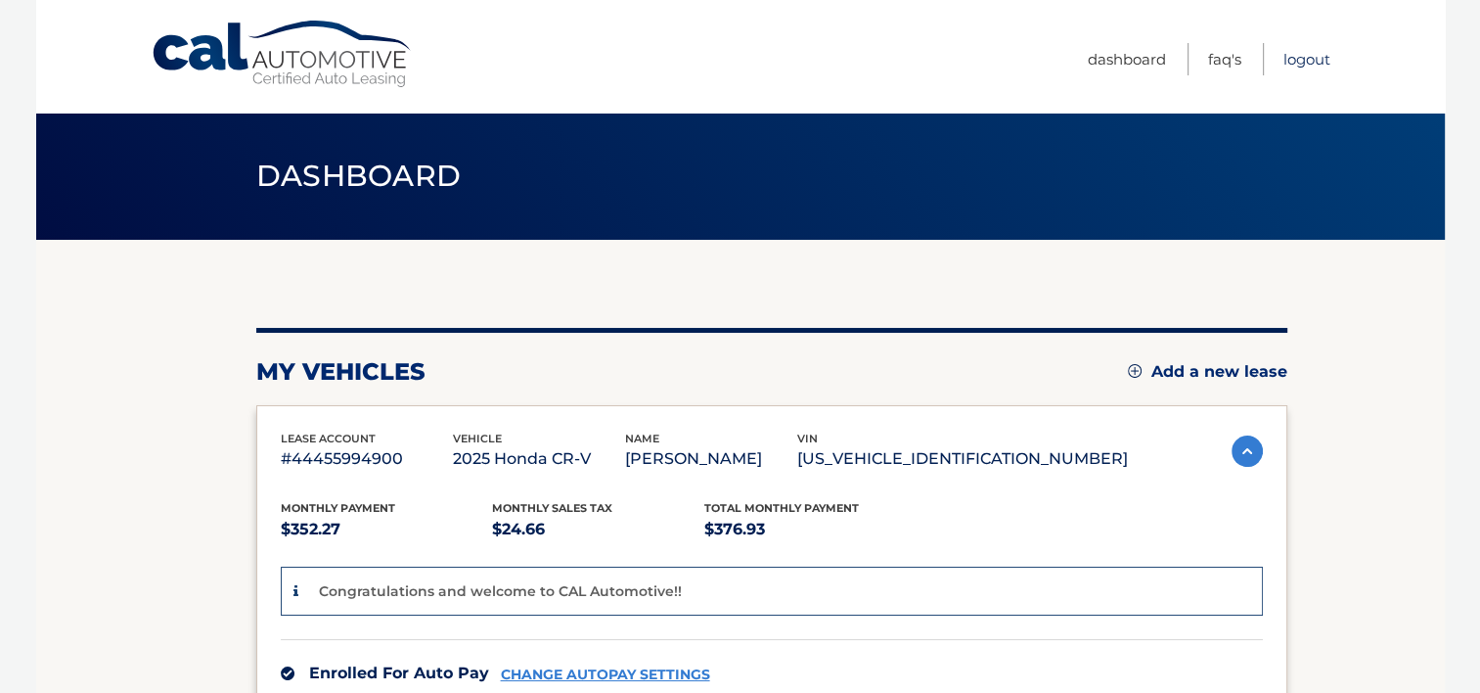
click at [1303, 60] on link "Logout" at bounding box center [1307, 59] width 47 height 32
